Goal: Book appointment/travel/reservation

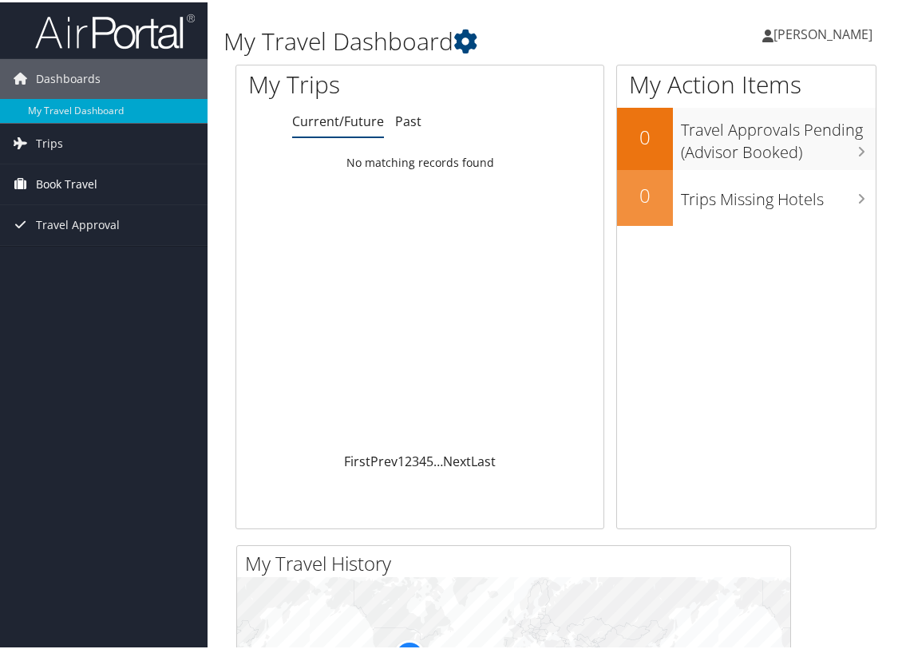
click at [59, 187] on span "Book Travel" at bounding box center [66, 182] width 61 height 40
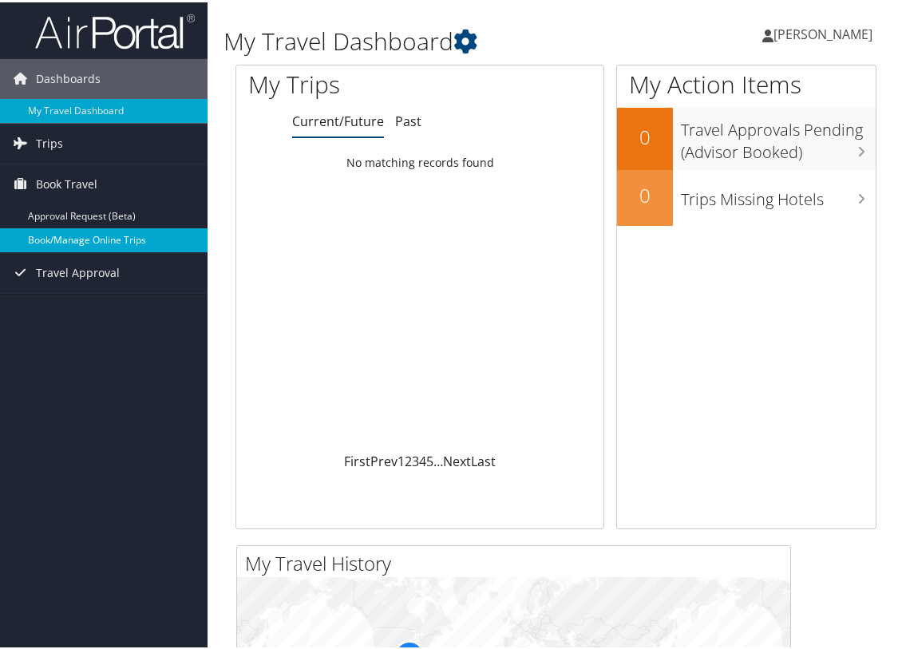
click at [64, 240] on link "Book/Manage Online Trips" at bounding box center [103, 238] width 207 height 24
